Goal: Information Seeking & Learning: Find specific fact

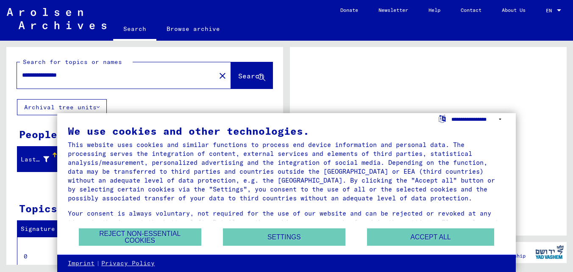
click at [493, 119] on select "**********" at bounding box center [479, 119] width 54 height 12
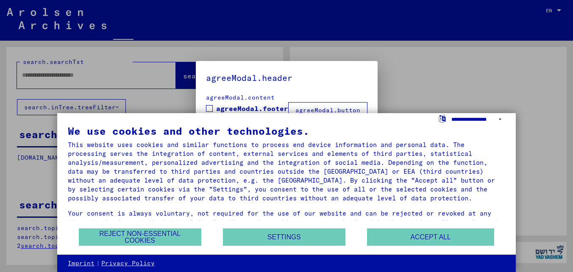
type input "**********"
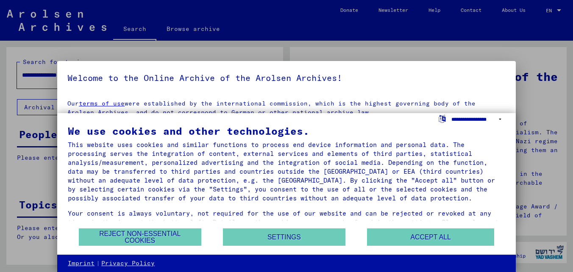
click at [493, 119] on select "**********" at bounding box center [479, 119] width 54 height 12
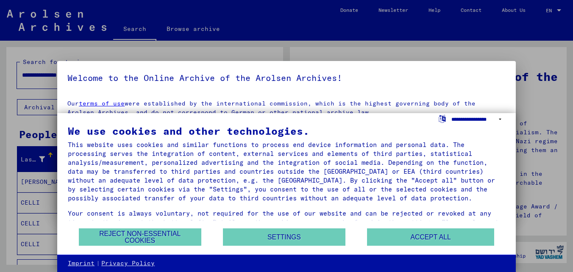
click at [452, 113] on select "**********" at bounding box center [479, 119] width 54 height 12
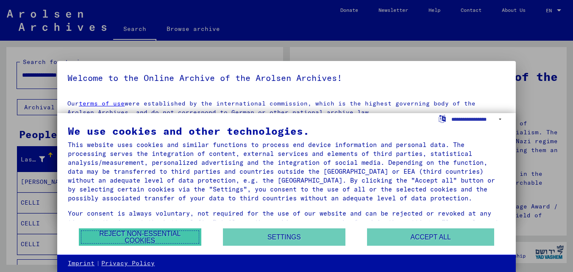
click at [138, 240] on button "Reject non-essential cookies" at bounding box center [140, 237] width 123 height 17
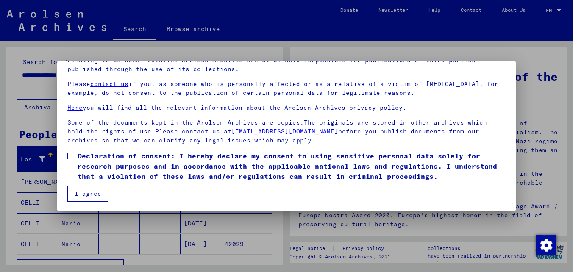
scroll to position [70, 0]
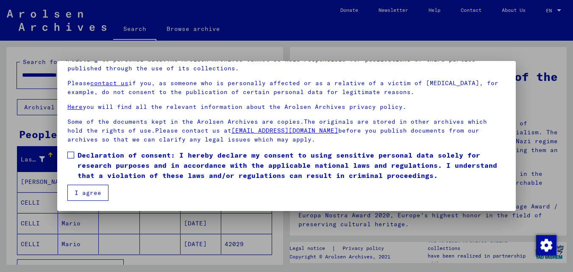
click at [252, 226] on div at bounding box center [286, 136] width 573 height 272
click at [73, 153] on span at bounding box center [70, 155] width 7 height 7
click at [98, 193] on button "I agree" at bounding box center [87, 193] width 41 height 16
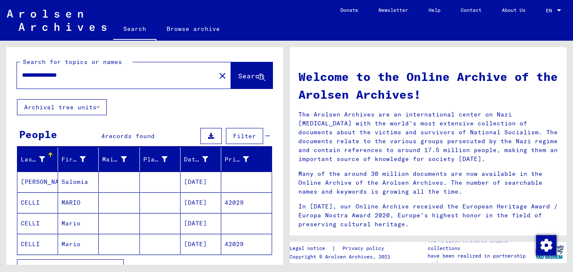
click at [31, 197] on mat-cell "CELLI" at bounding box center [37, 202] width 41 height 20
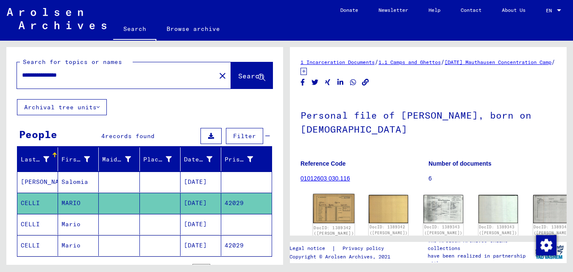
click at [327, 204] on img at bounding box center [334, 208] width 42 height 29
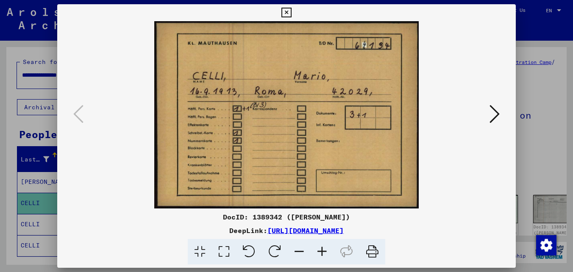
click at [491, 117] on icon at bounding box center [495, 114] width 10 height 20
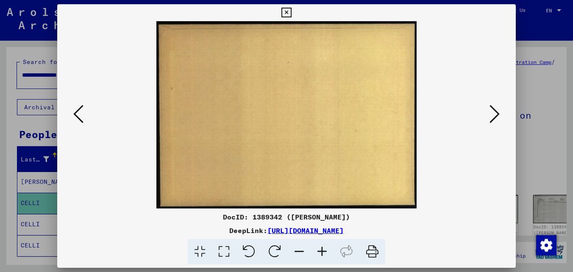
click at [493, 116] on icon at bounding box center [495, 114] width 10 height 20
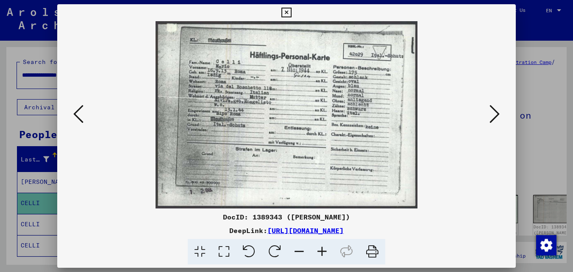
click at [82, 119] on icon at bounding box center [78, 114] width 10 height 20
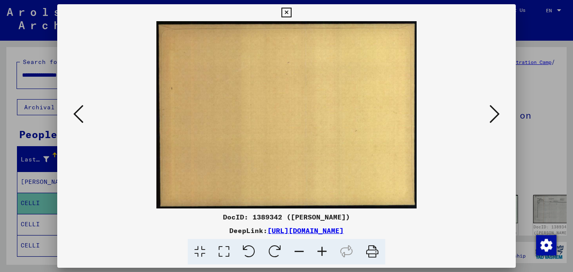
click at [82, 119] on icon at bounding box center [78, 114] width 10 height 20
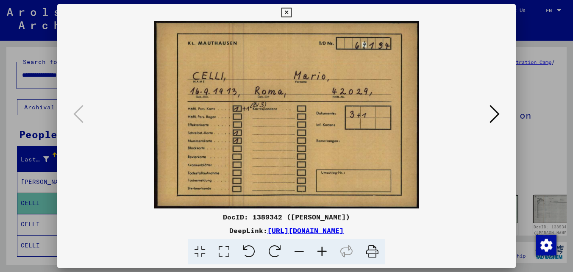
click at [287, 13] on icon at bounding box center [287, 13] width 10 height 10
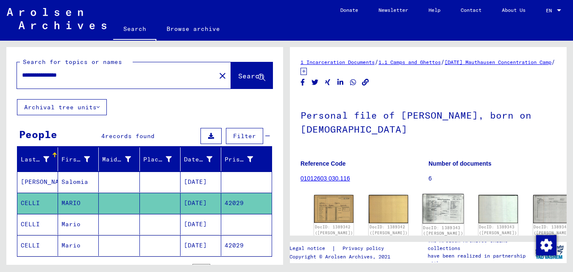
click at [423, 205] on img at bounding box center [444, 209] width 42 height 30
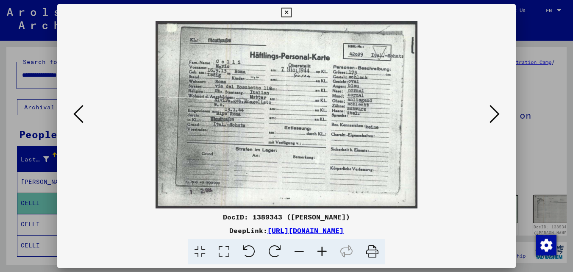
click at [496, 115] on icon at bounding box center [495, 114] width 10 height 20
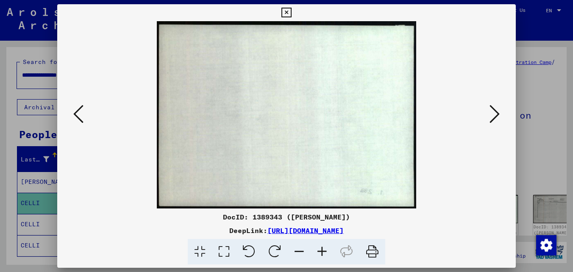
click at [496, 115] on icon at bounding box center [495, 114] width 10 height 20
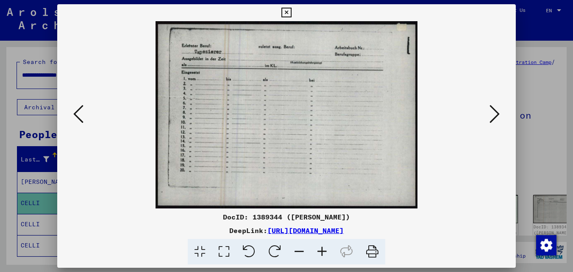
click at [497, 112] on icon at bounding box center [495, 114] width 10 height 20
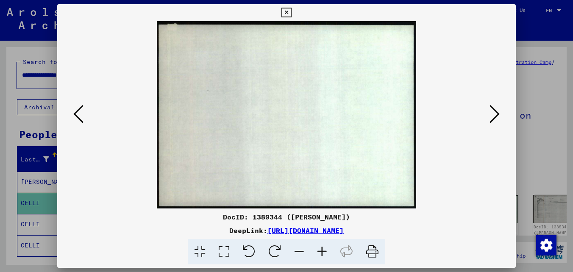
click at [497, 112] on icon at bounding box center [495, 114] width 10 height 20
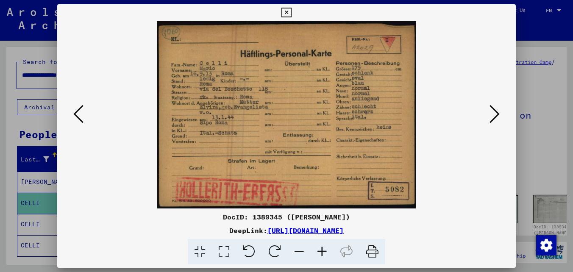
click at [497, 115] on icon at bounding box center [495, 114] width 10 height 20
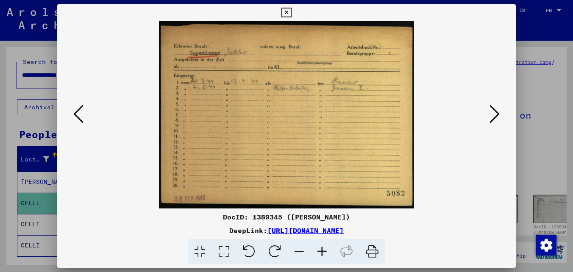
click at [324, 251] on icon at bounding box center [322, 252] width 23 height 26
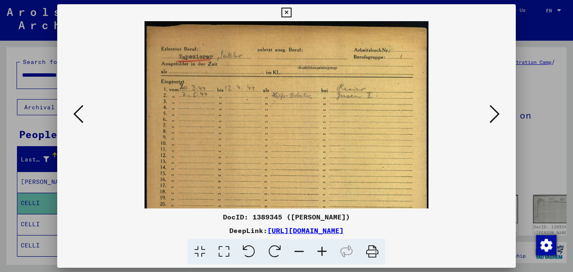
click at [324, 251] on icon at bounding box center [322, 252] width 23 height 26
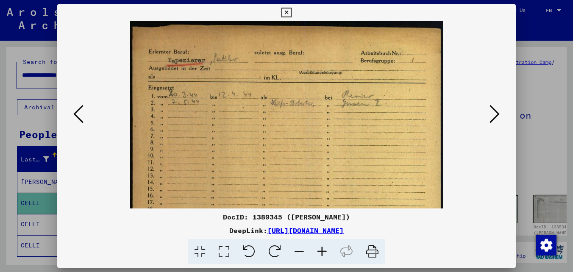
click at [324, 251] on icon at bounding box center [322, 252] width 23 height 26
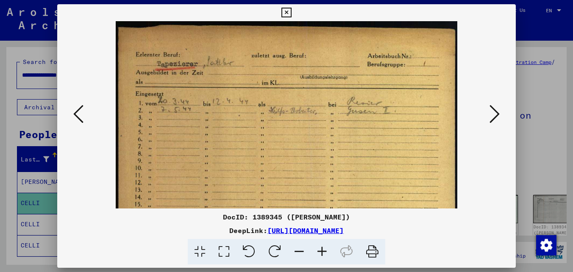
click at [324, 251] on icon at bounding box center [322, 252] width 23 height 26
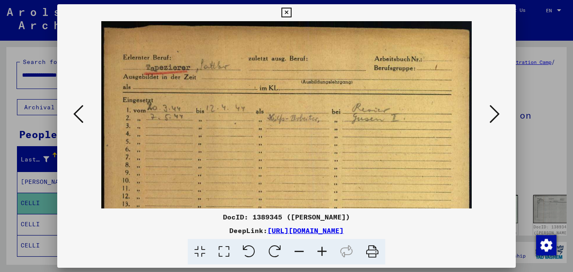
click at [324, 251] on icon at bounding box center [322, 252] width 23 height 26
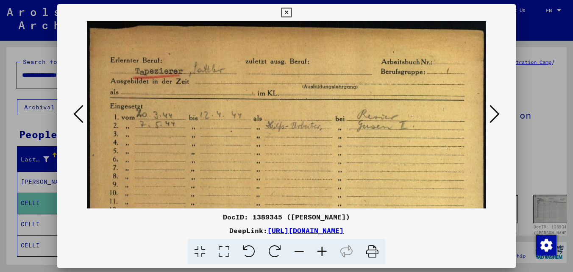
click at [496, 111] on icon at bounding box center [495, 114] width 10 height 20
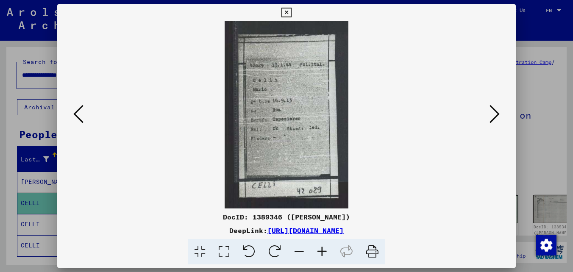
click at [497, 113] on icon at bounding box center [495, 114] width 10 height 20
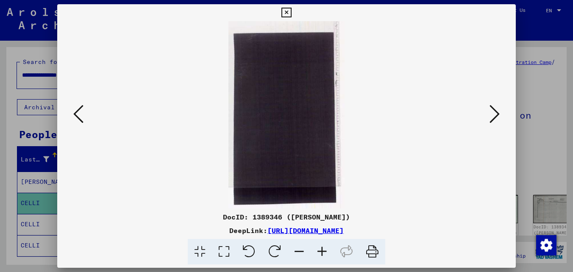
click at [497, 113] on icon at bounding box center [495, 114] width 10 height 20
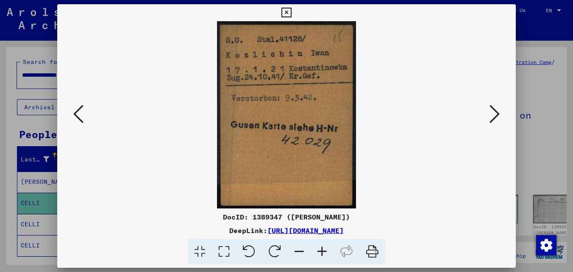
click at [497, 112] on icon at bounding box center [495, 114] width 10 height 20
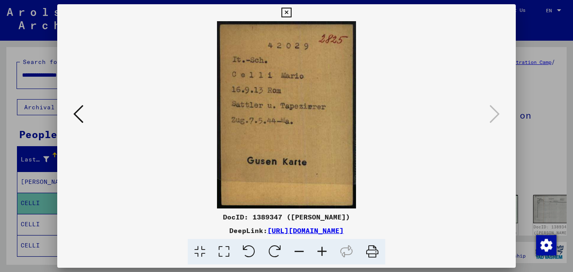
click at [76, 112] on icon at bounding box center [78, 114] width 10 height 20
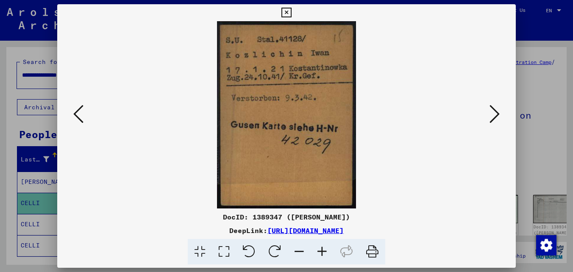
click at [498, 111] on icon at bounding box center [495, 114] width 10 height 20
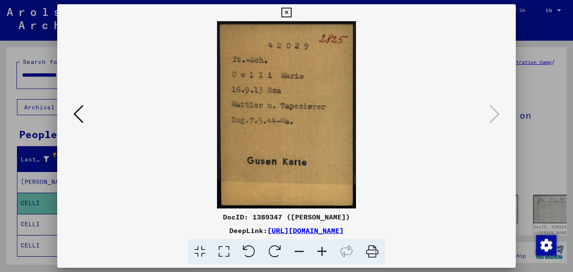
click at [83, 112] on icon at bounding box center [78, 114] width 10 height 20
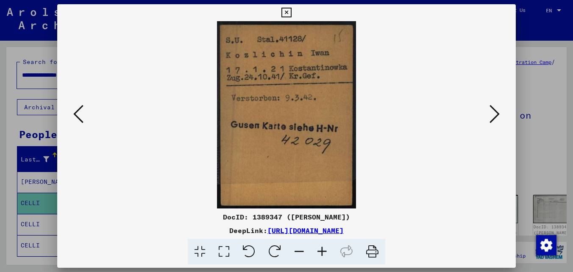
click at [496, 120] on icon at bounding box center [495, 114] width 10 height 20
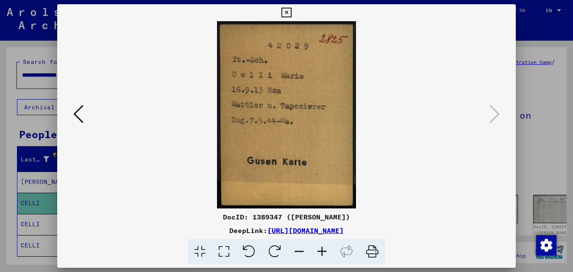
click at [286, 16] on icon at bounding box center [287, 13] width 10 height 10
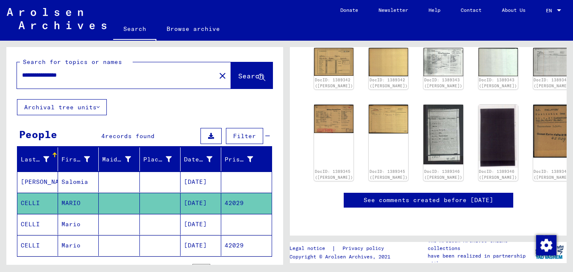
scroll to position [382, 0]
click at [25, 244] on icon at bounding box center [35, 238] width 21 height 34
click at [36, 245] on icon at bounding box center [35, 238] width 21 height 34
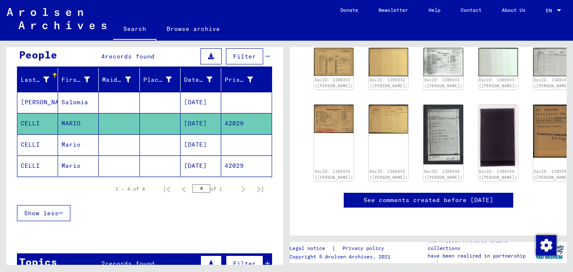
scroll to position [85, 0]
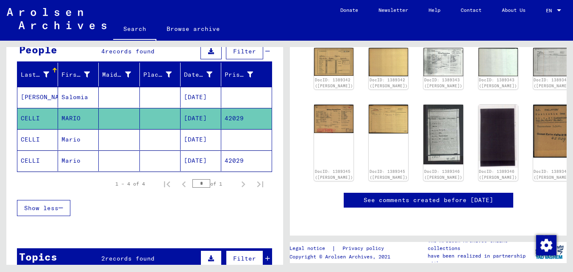
click at [31, 163] on mat-cell "CELLI" at bounding box center [37, 161] width 41 height 21
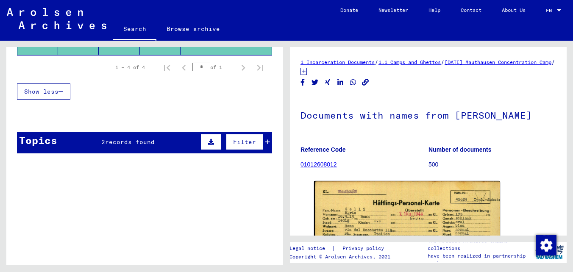
scroll to position [202, 0]
